Goal: Task Accomplishment & Management: Manage account settings

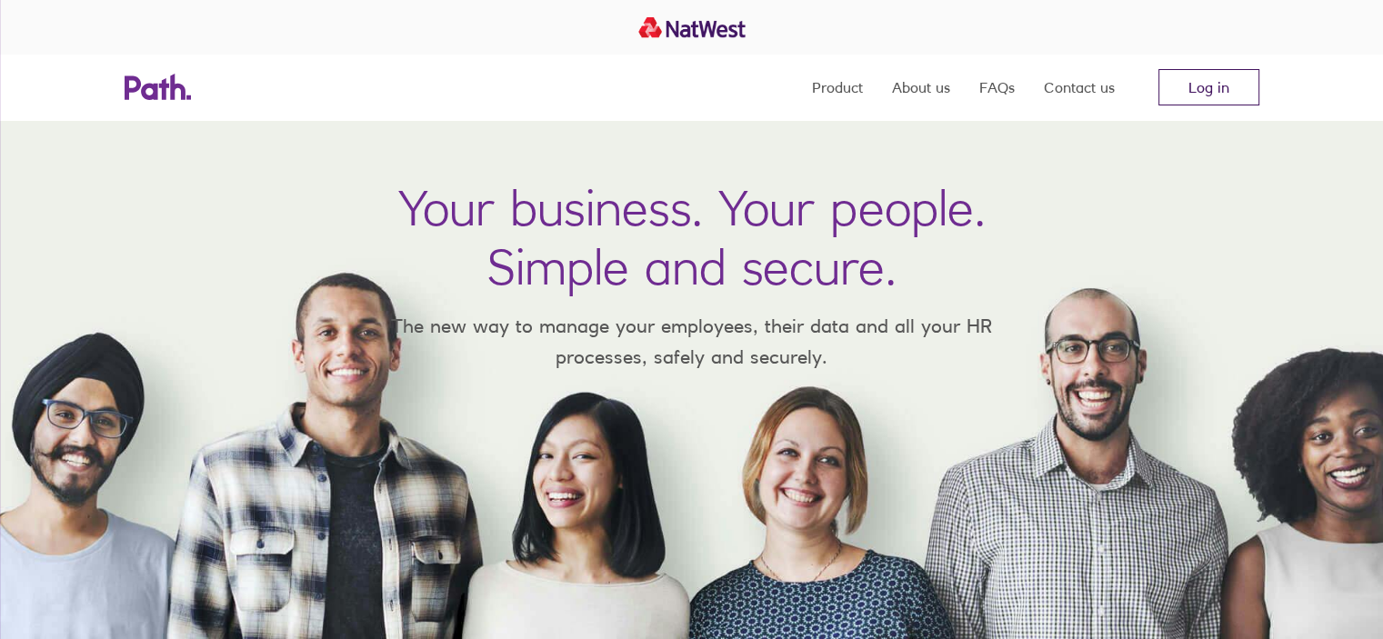
click at [1209, 90] on link "Log in" at bounding box center [1209, 87] width 101 height 36
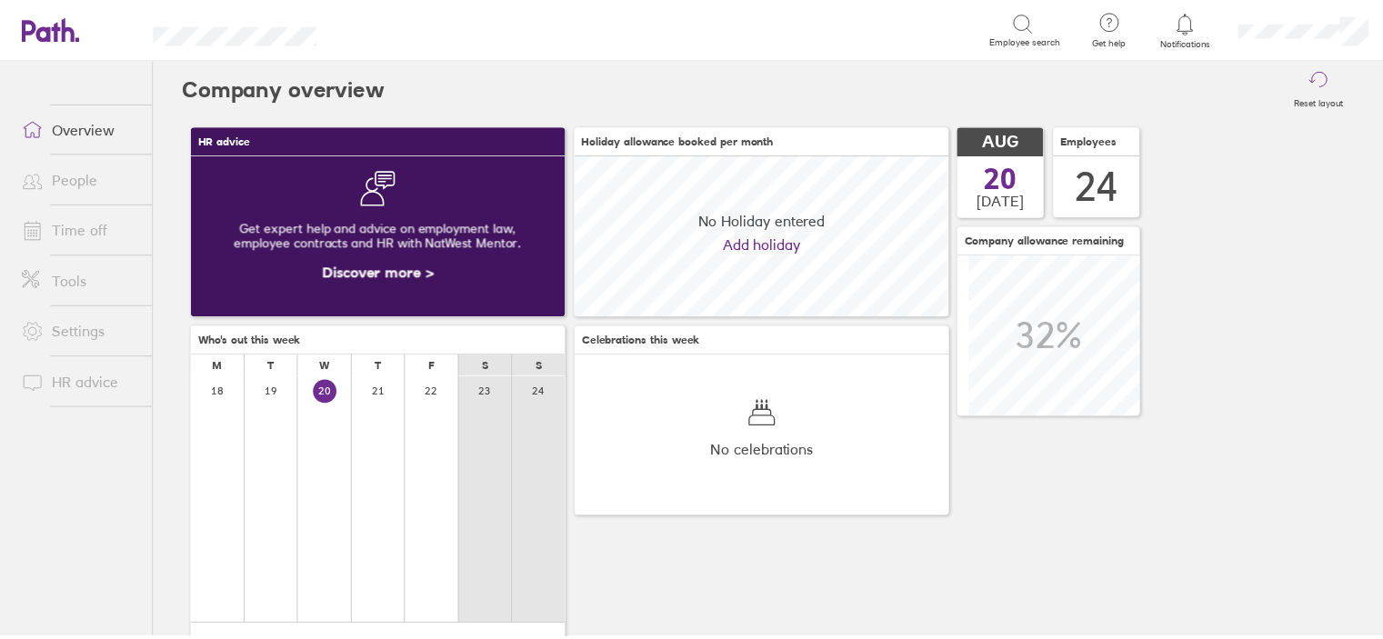
scroll to position [161, 378]
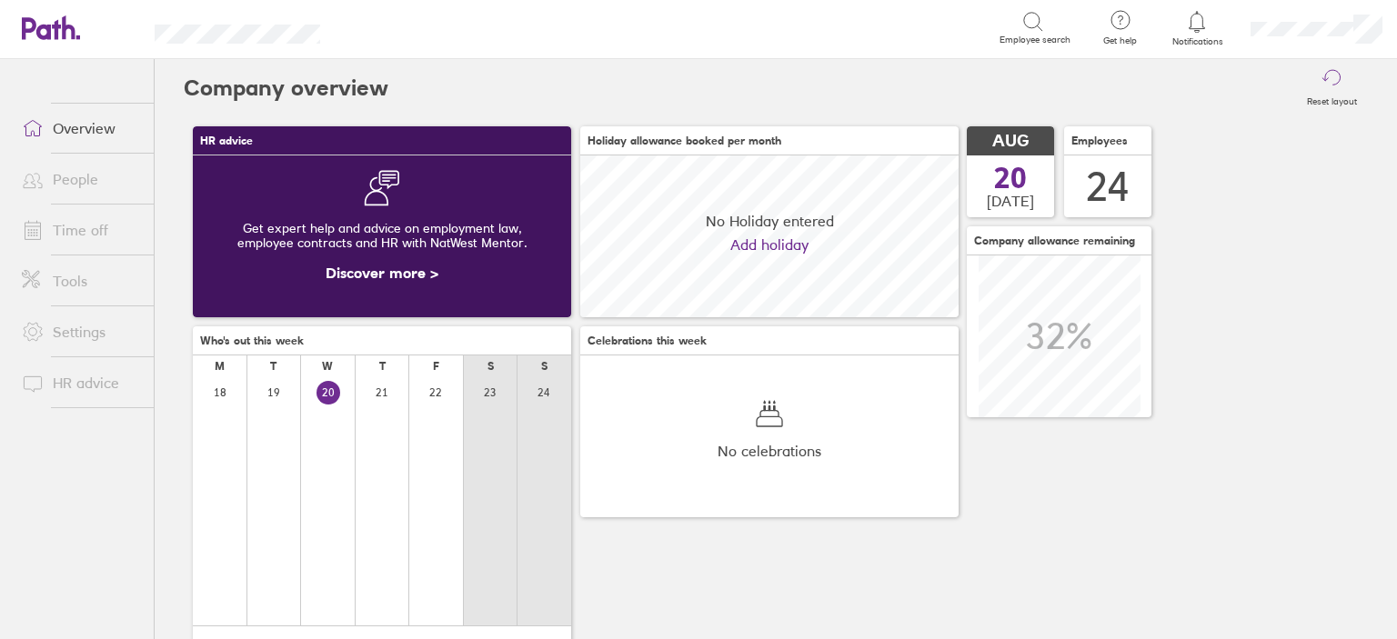
click at [55, 229] on link "Time off" at bounding box center [80, 230] width 146 height 36
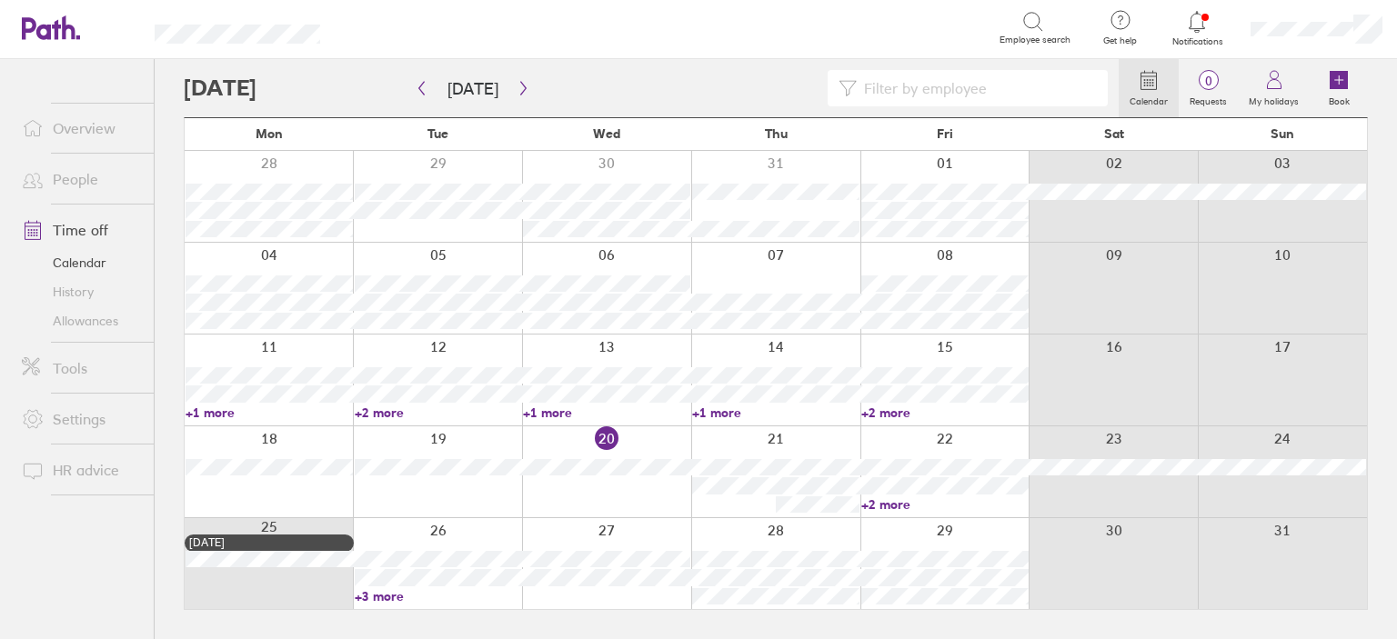
click at [891, 503] on link "+2 more" at bounding box center [944, 505] width 167 height 16
click at [373, 592] on link "+3 more" at bounding box center [438, 597] width 167 height 16
click at [389, 599] on link "+3 more" at bounding box center [438, 597] width 167 height 16
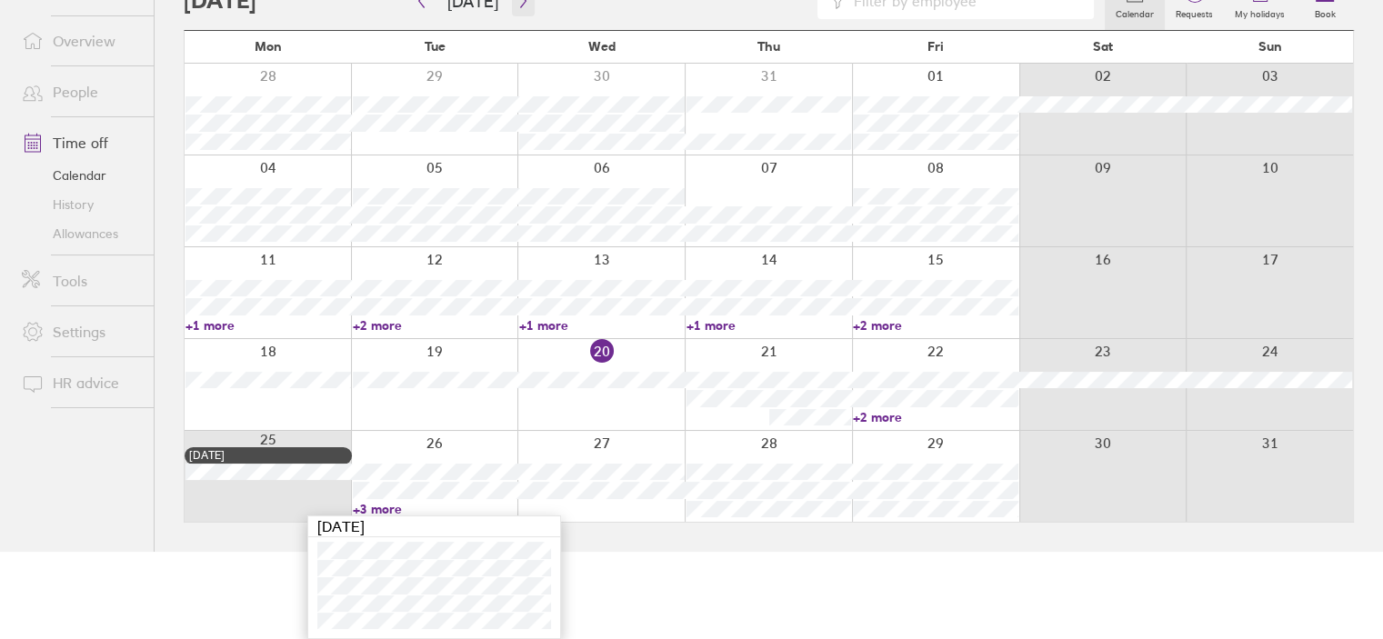
click at [518, 8] on button "button" at bounding box center [523, 1] width 23 height 30
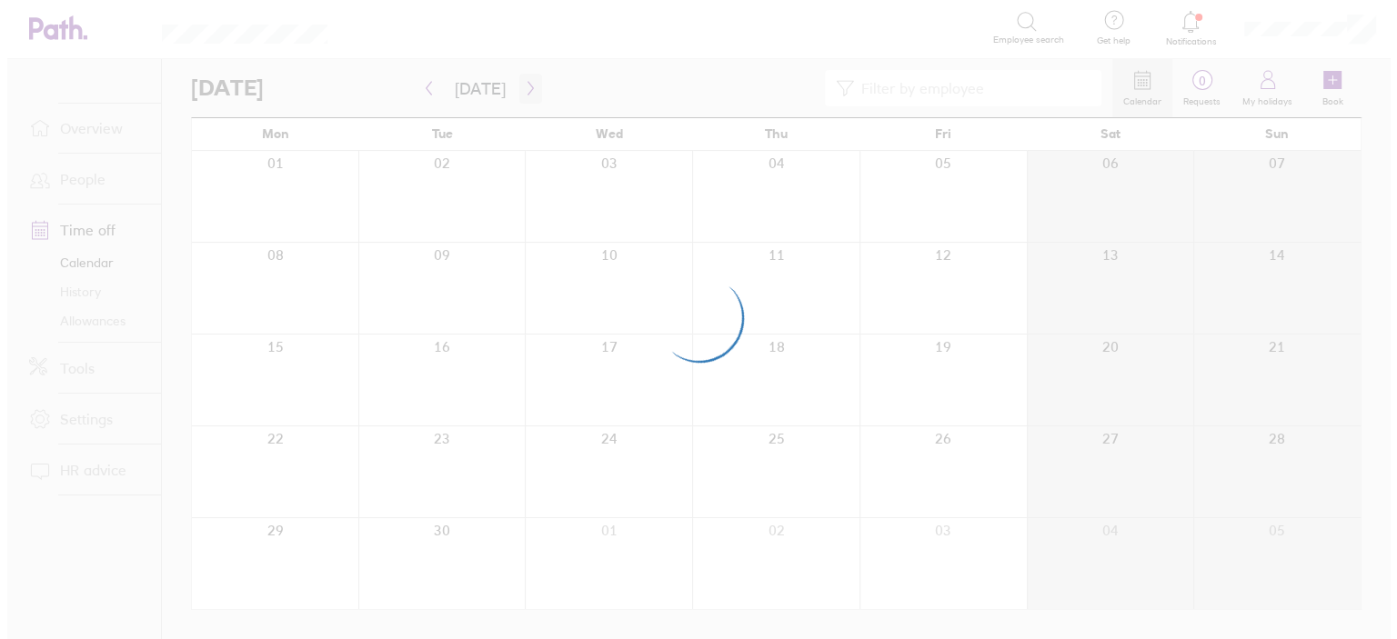
scroll to position [0, 0]
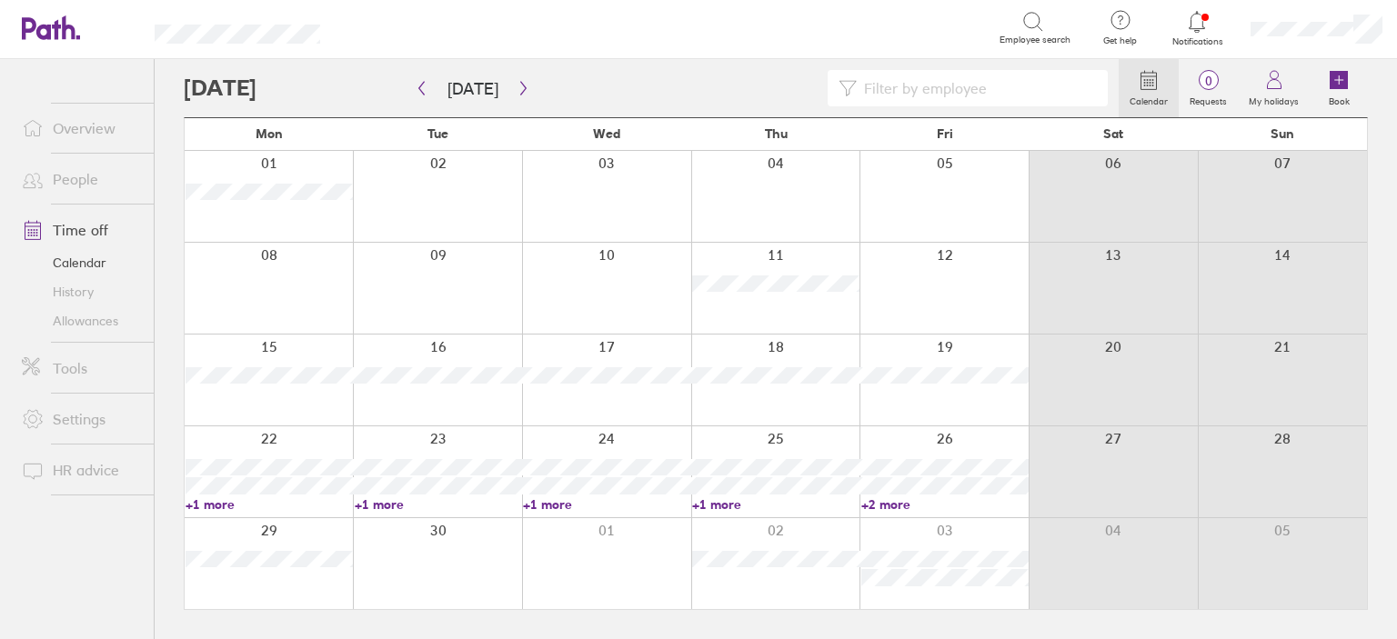
click at [900, 502] on link "+2 more" at bounding box center [944, 505] width 167 height 16
click at [599, 611] on main "[DATE] [DATE] Mon Tue Wed Thu Fri Sat Sun 01 02 03 04 05 06 07 08 09 10 11 12 1…" at bounding box center [776, 349] width 1184 height 580
click at [517, 86] on icon "button" at bounding box center [524, 88] width 14 height 15
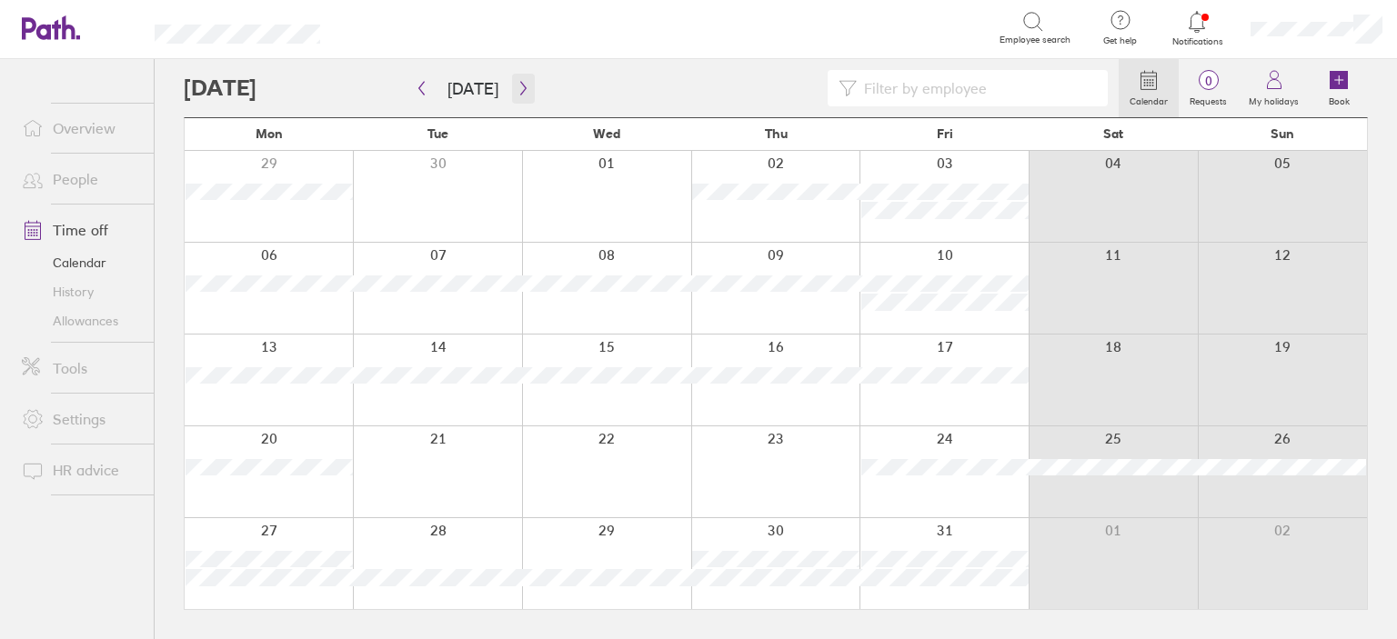
click at [520, 92] on icon "button" at bounding box center [524, 88] width 14 height 15
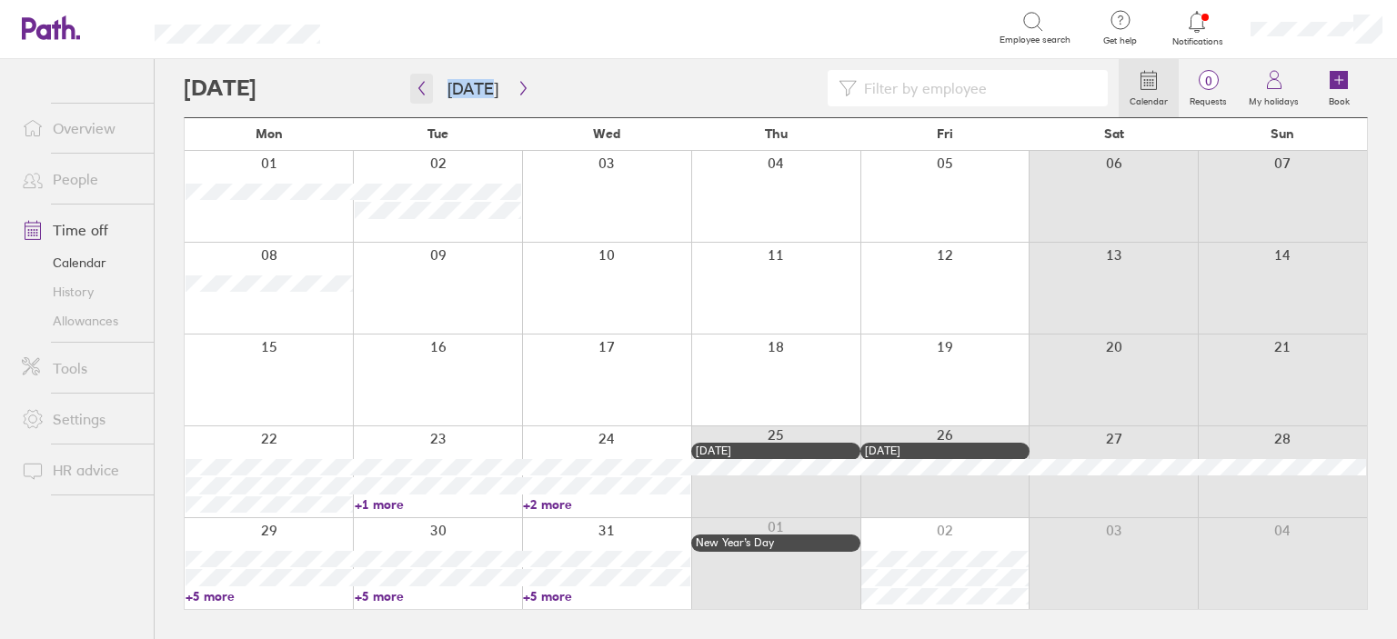
click at [422, 97] on button "button" at bounding box center [421, 89] width 23 height 30
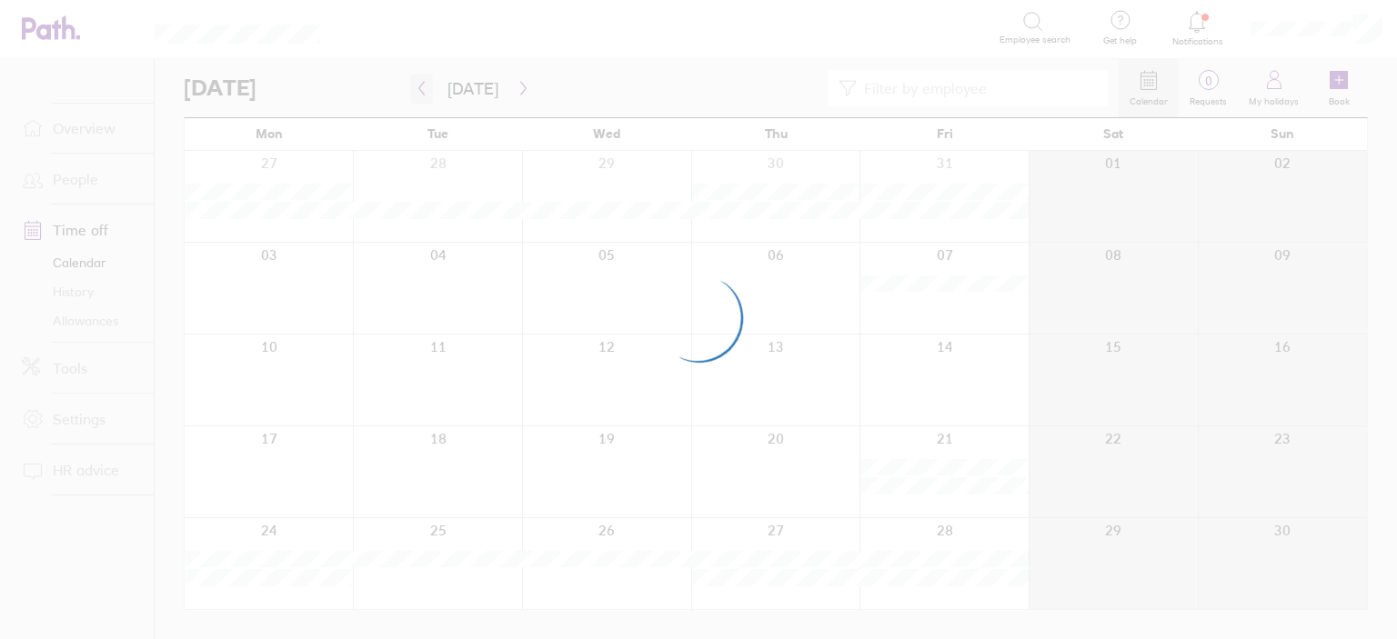
click at [422, 97] on div at bounding box center [698, 319] width 1397 height 639
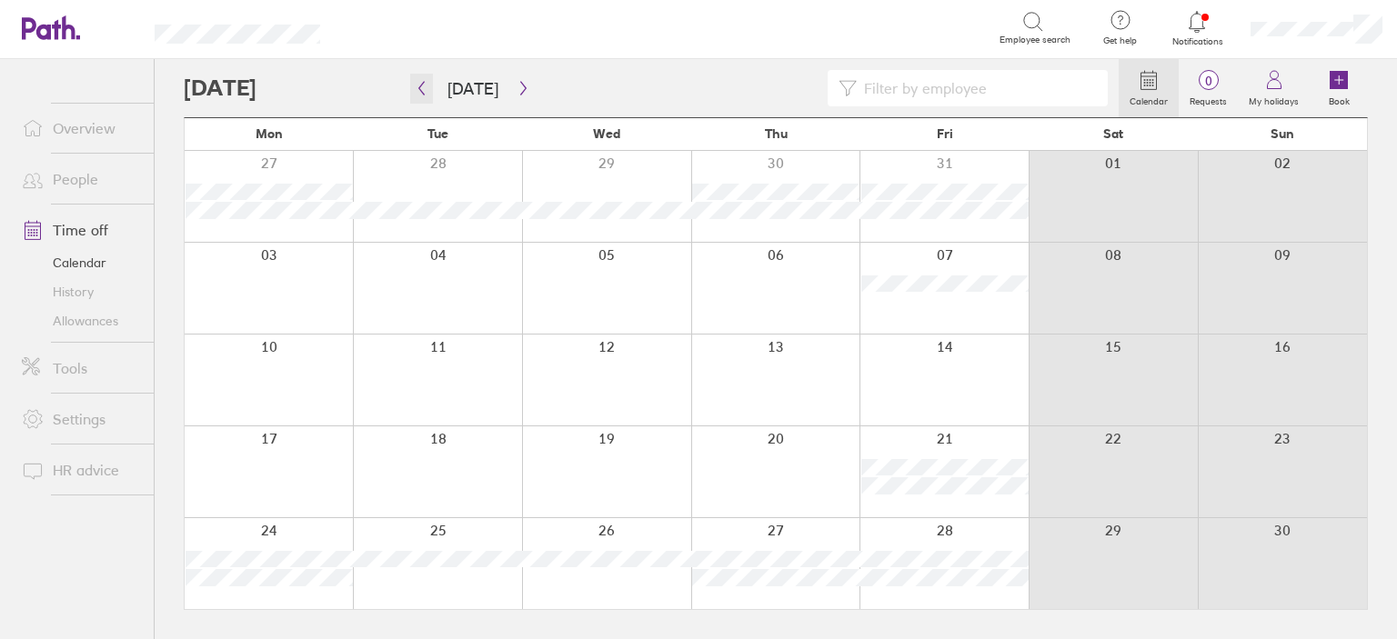
click at [422, 94] on icon "button" at bounding box center [421, 89] width 5 height 14
click at [423, 85] on icon "button" at bounding box center [422, 88] width 14 height 15
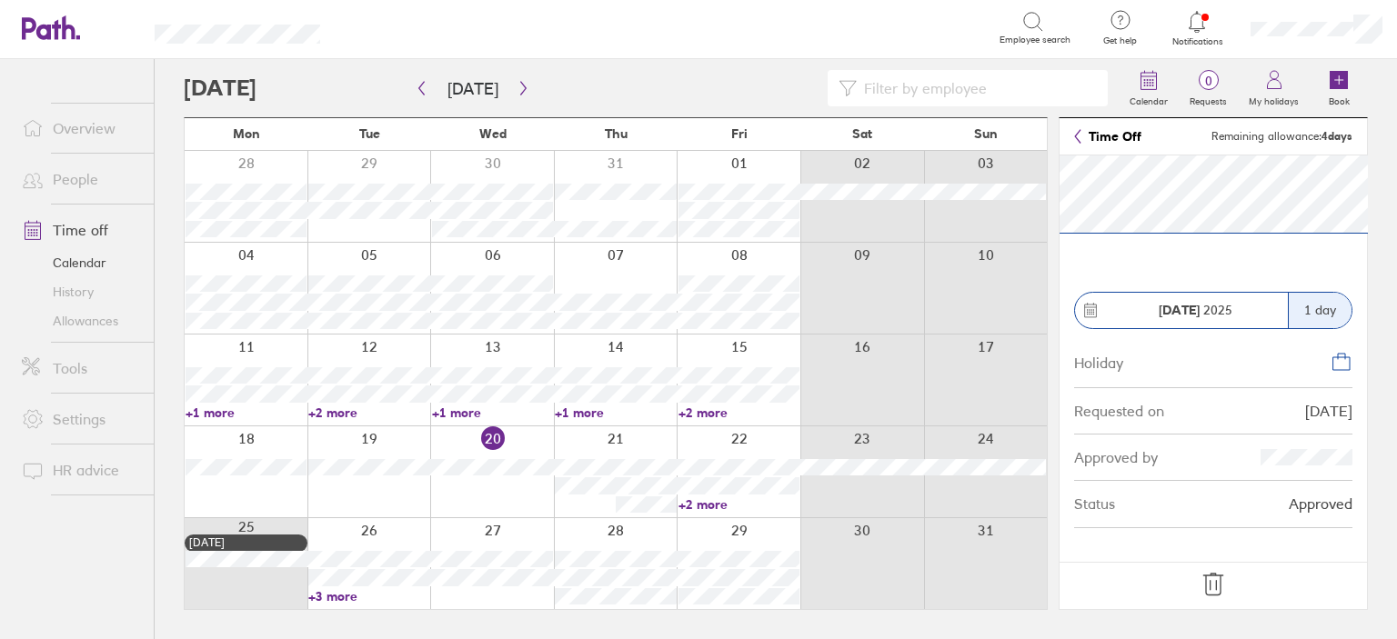
click at [1227, 587] on icon at bounding box center [1213, 584] width 29 height 29
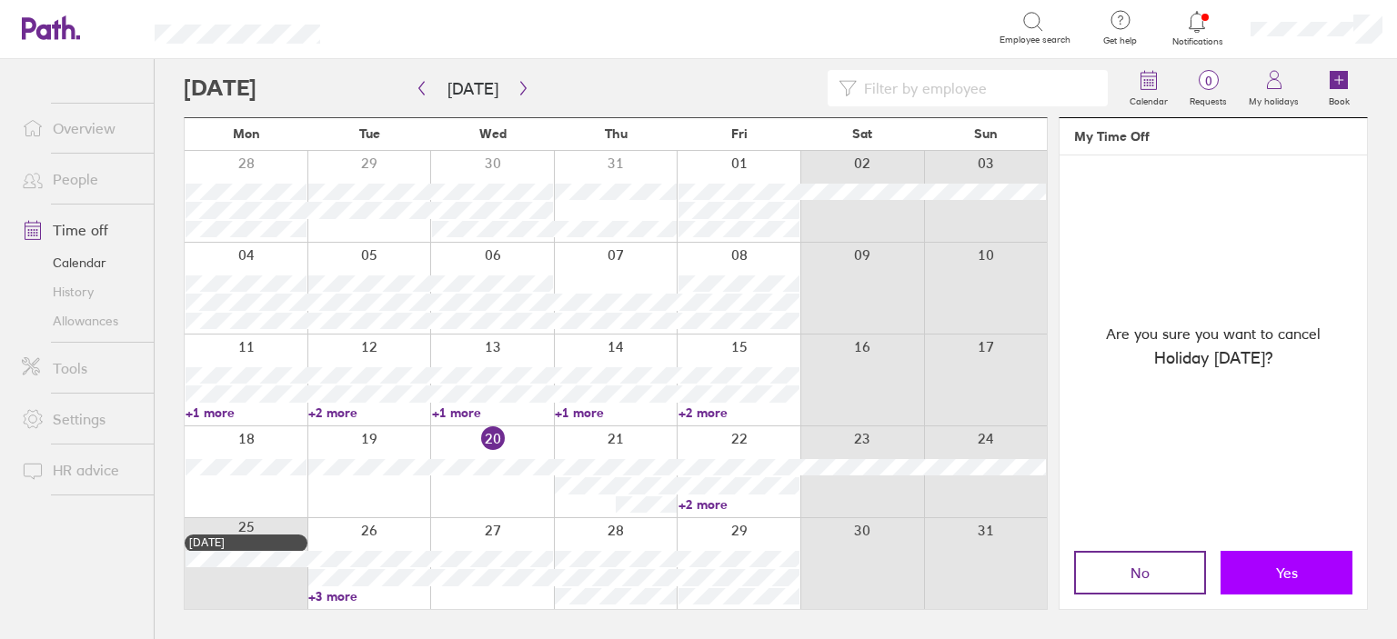
click at [1259, 565] on button "Yes" at bounding box center [1287, 573] width 132 height 44
